Goal: Check status: Check status

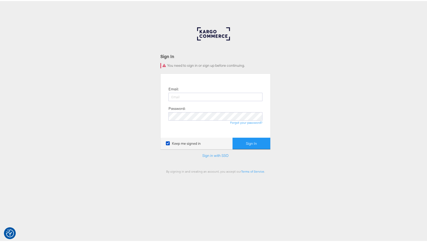
drag, startPoint x: 191, startPoint y: 86, endPoint x: 198, endPoint y: 100, distance: 15.6
click at [190, 86] on div "Email: Password: Forgot your password?" at bounding box center [216, 105] width 102 height 56
click at [208, 98] on input "email" at bounding box center [215, 96] width 94 height 8
click at [262, 145] on button "Sign In" at bounding box center [251, 142] width 38 height 12
type input "aaron.pinto@kargo.com"
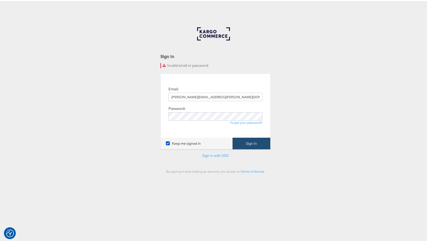
click at [250, 145] on button "Sign In" at bounding box center [251, 142] width 38 height 12
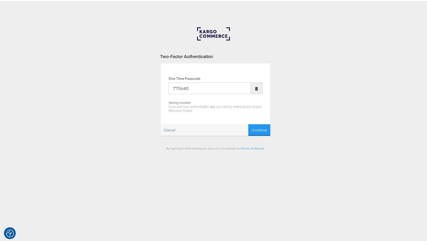
type input "775640"
click at [248, 123] on button "Continue" at bounding box center [259, 129] width 22 height 12
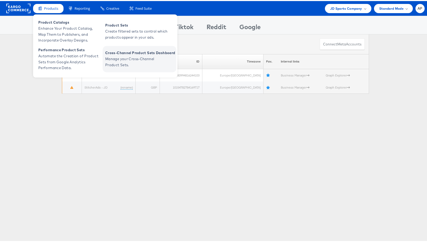
click at [129, 59] on span "Manage your Cross-Channel Product Sets." at bounding box center [136, 61] width 63 height 12
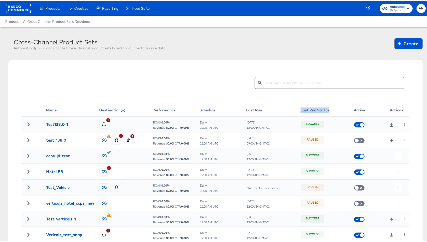
drag, startPoint x: 302, startPoint y: 109, endPoint x: 326, endPoint y: 109, distance: 23.9
click at [328, 109] on th "Last Run Status" at bounding box center [326, 109] width 53 height 12
click at [326, 119] on td "Success" at bounding box center [326, 123] width 53 height 16
drag, startPoint x: 297, startPoint y: 109, endPoint x: 328, endPoint y: 109, distance: 31.5
click at [328, 109] on tr "Name Destination(s) Performance Schedule Last Run Last Run Status Active Actions" at bounding box center [216, 109] width 388 height 12
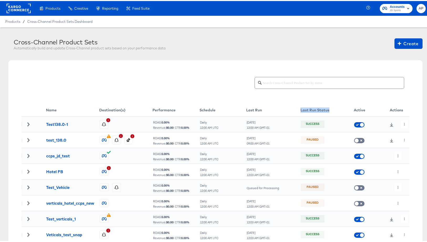
click at [293, 108] on th "Last Run" at bounding box center [273, 109] width 54 height 12
drag, startPoint x: 298, startPoint y: 108, endPoint x: 326, endPoint y: 110, distance: 28.7
click at [326, 110] on th "Last Run Status" at bounding box center [326, 109] width 53 height 12
copy th "Last Run Status"
click at [291, 102] on div at bounding box center [216, 87] width 388 height 31
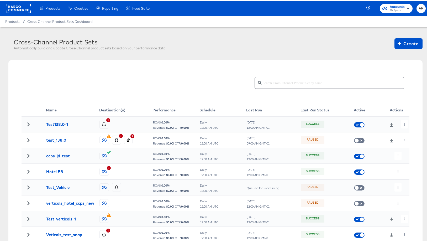
drag, startPoint x: 244, startPoint y: 120, endPoint x: 270, endPoint y: 126, distance: 27.1
click at [270, 126] on td "TUE Sep 23RD 12:00 AM GMT-01" at bounding box center [273, 123] width 54 height 16
drag, startPoint x: 270, startPoint y: 126, endPoint x: 246, endPoint y: 121, distance: 24.2
click at [244, 121] on tr "Test138.0-1 ROAS: 0.00 % Revenue: $ 0.00 | CTR: 0.00 % Daily 12:00 AM UTC TUE S…" at bounding box center [216, 123] width 388 height 16
click at [246, 121] on div "TUE Sep 23RD" at bounding box center [257, 121] width 23 height 4
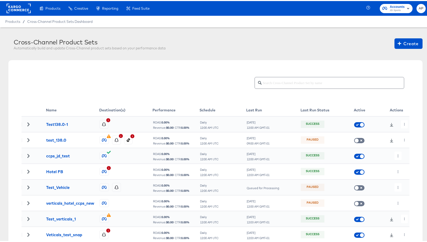
drag, startPoint x: 243, startPoint y: 121, endPoint x: 256, endPoint y: 123, distance: 12.7
click at [256, 123] on tr "Test138.0-1 ROAS: 0.00 % Revenue: $ 0.00 | CTR: 0.00 % Daily 12:00 AM UTC TUE S…" at bounding box center [216, 123] width 388 height 16
click at [242, 128] on div "Daily 12:00 AM UTC" at bounding box center [223, 123] width 46 height 9
drag, startPoint x: 245, startPoint y: 121, endPoint x: 256, endPoint y: 122, distance: 11.1
click at [256, 122] on div "TUE Sep 23RD" at bounding box center [257, 121] width 23 height 4
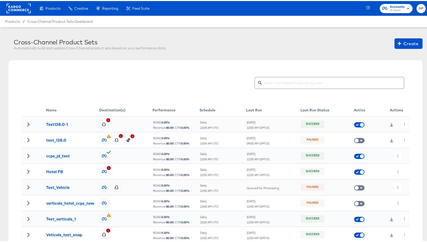
click at [266, 140] on div "09:00 AM GMT-01" at bounding box center [257, 142] width 23 height 4
drag, startPoint x: 246, startPoint y: 121, endPoint x: 263, endPoint y: 128, distance: 18.3
click at [268, 127] on div "TUE Sep 23RD 12:00 AM GMT-01" at bounding box center [257, 123] width 23 height 10
copy div "TUE Sep 23RD 12:00 AM GMT-01"
click at [80, 66] on div "Name Destination(s) Performance Schedule Last Run Last Run Status Active Action…" at bounding box center [215, 182] width 414 height 246
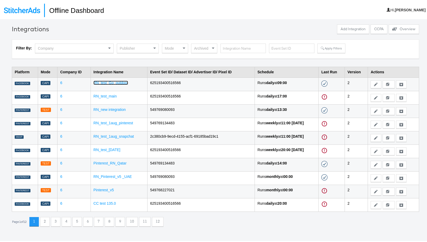
click at [112, 81] on link "RN_test_Go_outdoor" at bounding box center [110, 82] width 35 height 4
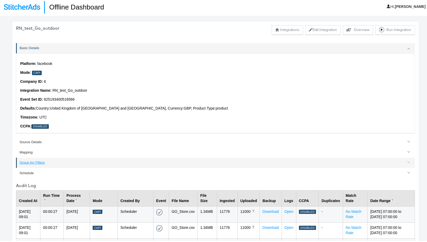
scroll to position [11, 0]
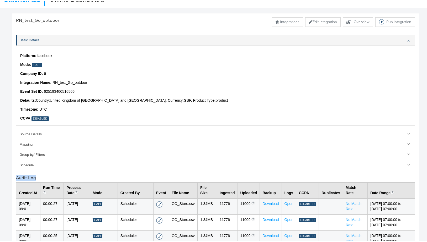
drag, startPoint x: 38, startPoint y: 176, endPoint x: 13, endPoint y: 175, distance: 25.2
click at [13, 175] on div "RN_test_Go_outdoor Integrations Edit Integration Explore activity for this offl…" at bounding box center [215, 181] width 407 height 338
copy div "Audit Log"
click at [61, 187] on th "Run Time In hh:mm:ss format" at bounding box center [51, 189] width 23 height 16
drag, startPoint x: 64, startPoint y: 186, endPoint x: 52, endPoint y: 187, distance: 12.3
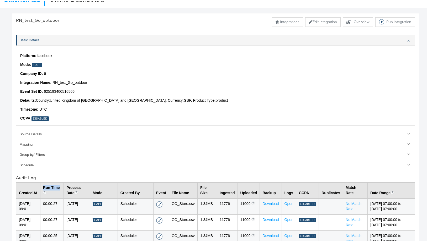
click at [47, 187] on th "Run Time In hh:mm:ss format" at bounding box center [51, 189] width 23 height 16
copy th "Run Time"
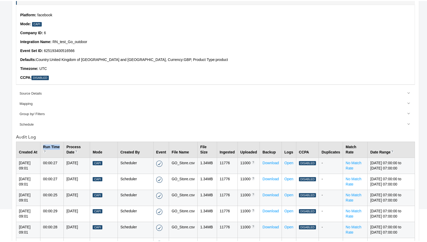
scroll to position [0, 0]
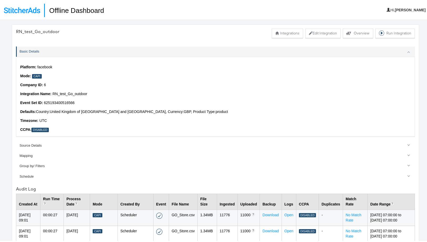
click at [50, 36] on div "RN_test_Go_outdoor Integrations Edit Integration Explore activity for this offl…" at bounding box center [215, 32] width 399 height 9
click at [30, 10] on img at bounding box center [22, 9] width 36 height 6
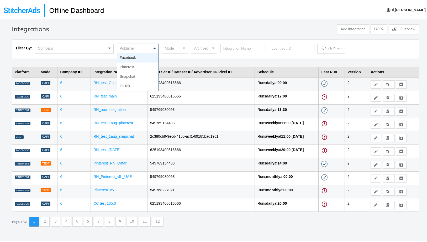
click at [134, 46] on div "Publisher" at bounding box center [137, 47] width 41 height 9
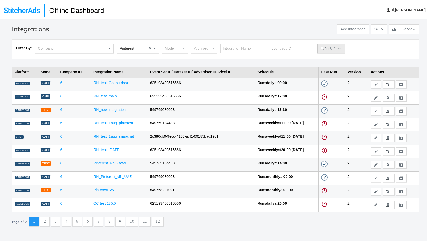
click at [332, 47] on button "Apply Filters" at bounding box center [331, 47] width 28 height 9
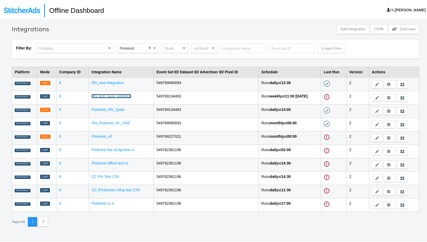
click at [114, 97] on link "RN_test_1aug_pinterest" at bounding box center [112, 95] width 40 height 4
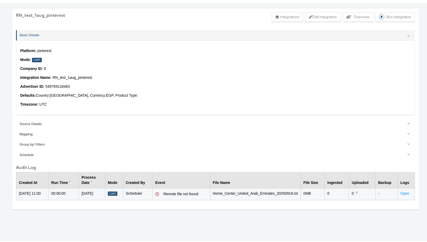
scroll to position [18, 0]
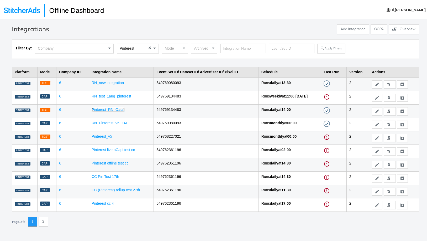
click at [97, 109] on link "Pinterest_RN_Qatar" at bounding box center [108, 108] width 33 height 4
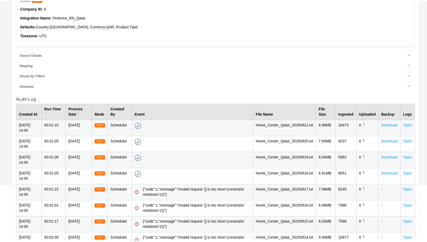
scroll to position [122, 0]
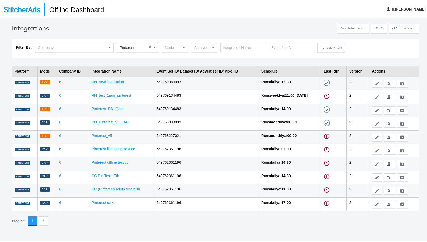
scroll to position [1, 0]
click at [114, 146] on link "Pinterest live oCapi test cc" at bounding box center [113, 147] width 43 height 4
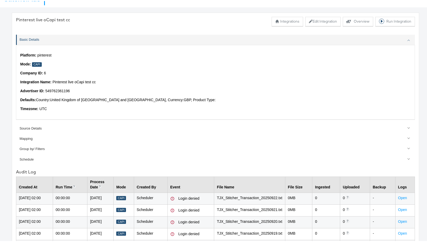
scroll to position [131, 0]
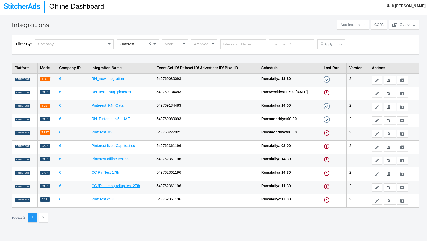
scroll to position [18, 0]
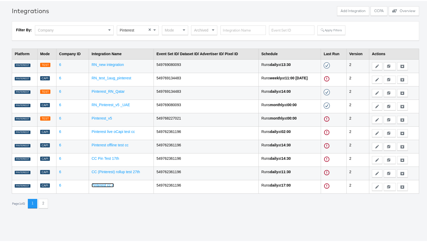
click at [97, 184] on link "Pinterest cc 4" at bounding box center [103, 184] width 22 height 4
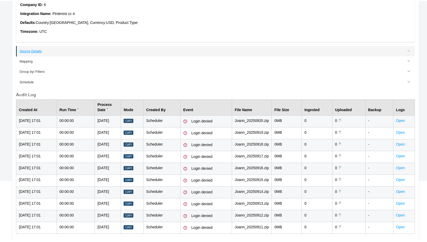
scroll to position [122, 0]
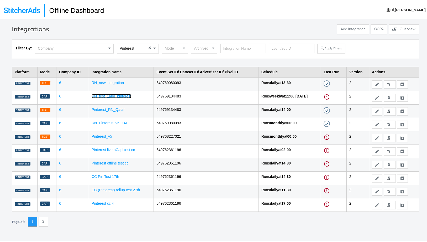
click at [110, 96] on link "RN_test_1aug_pinterest" at bounding box center [112, 95] width 40 height 4
click at [146, 50] on div "Pinterest" at bounding box center [137, 47] width 41 height 9
click at [338, 46] on button "Apply Filters" at bounding box center [331, 47] width 28 height 9
